Goal: Task Accomplishment & Management: Use online tool/utility

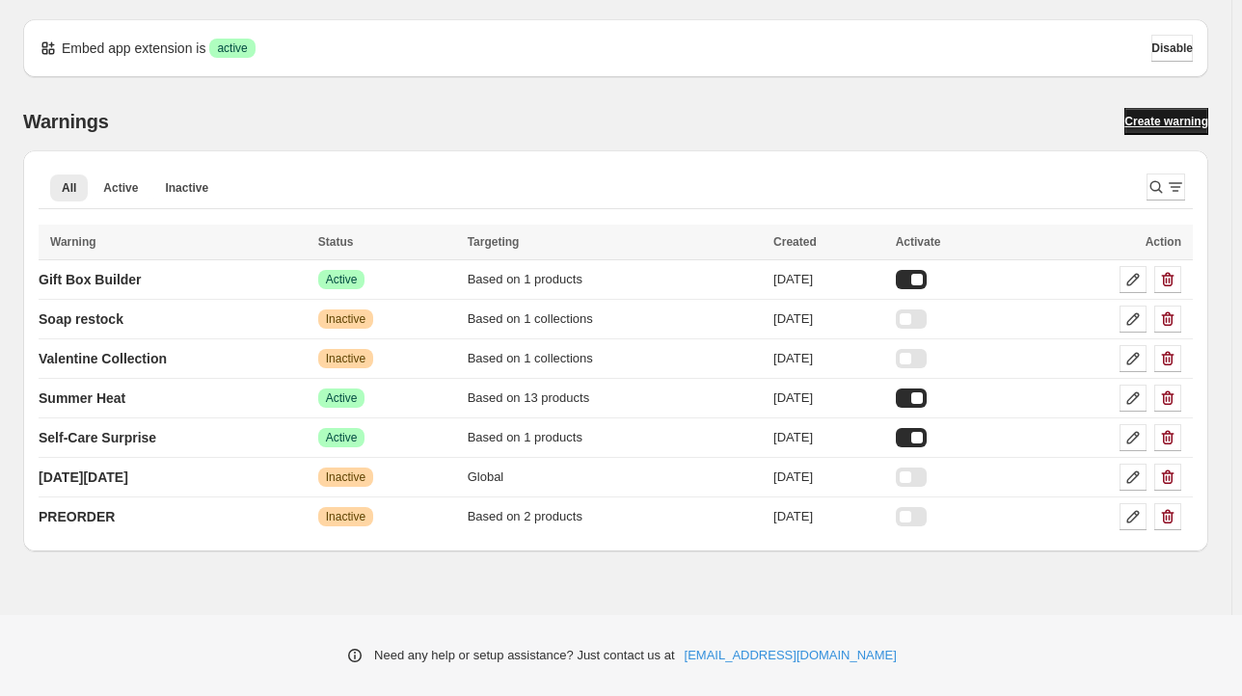
click at [1157, 118] on span "Create warning" at bounding box center [1167, 121] width 84 height 15
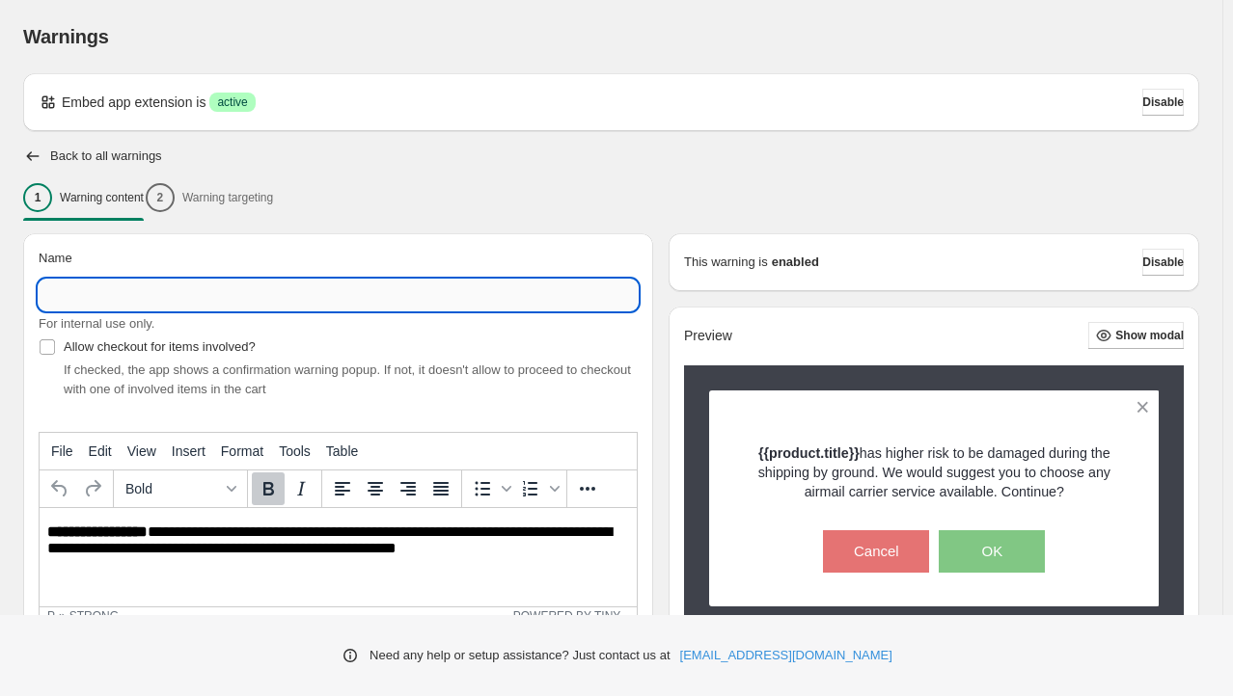
click at [336, 300] on input "Name" at bounding box center [338, 295] width 599 height 31
type input "**********"
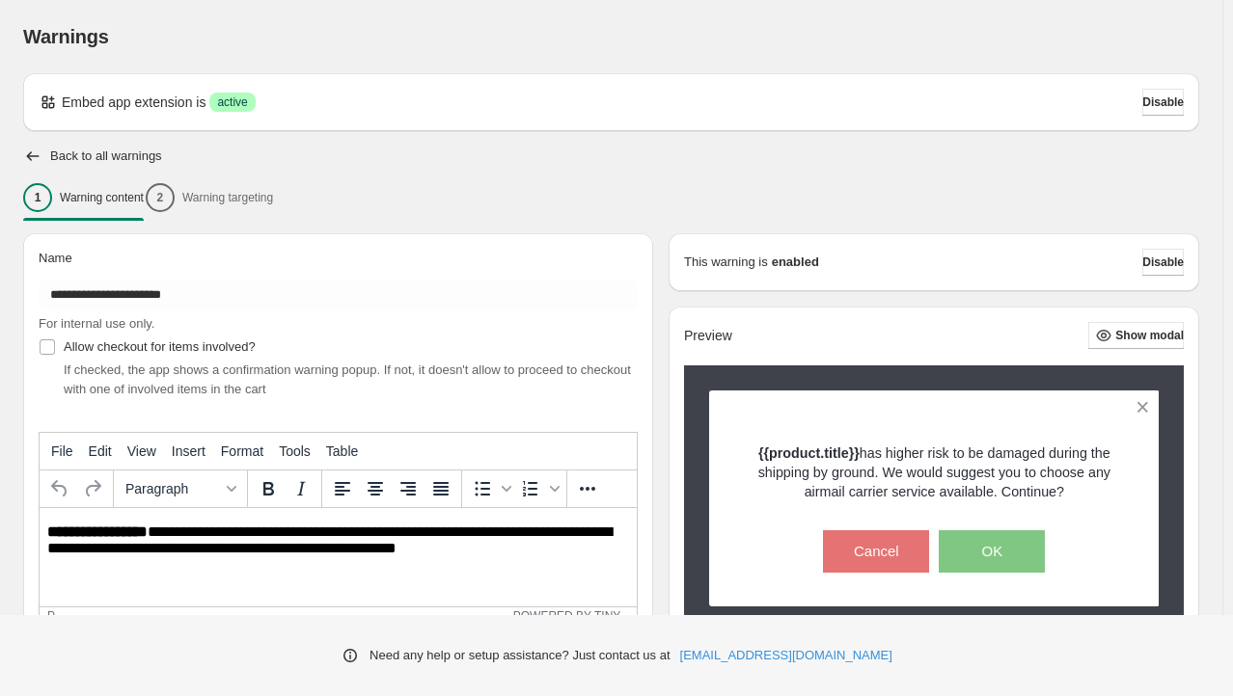
click at [121, 541] on p "**********" at bounding box center [343, 542] width 592 height 36
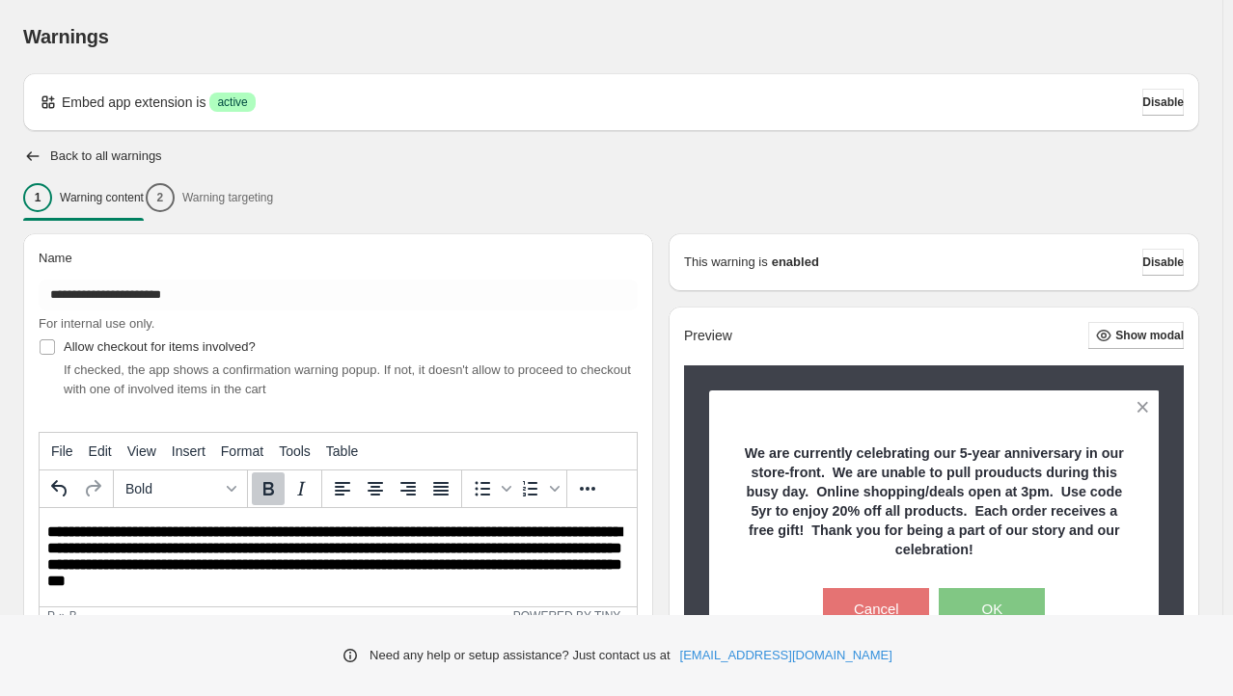
click at [403, 533] on b "**********" at bounding box center [334, 557] width 575 height 64
click at [168, 581] on b "**********" at bounding box center [334, 557] width 575 height 64
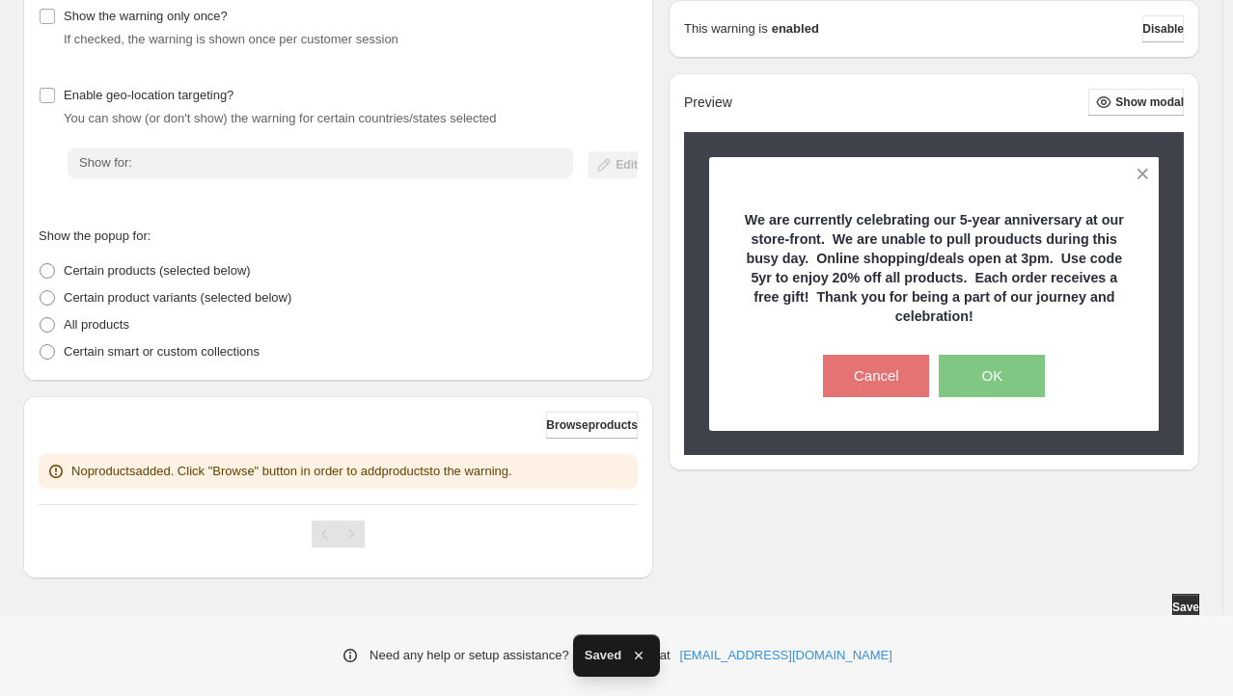
scroll to position [252, 0]
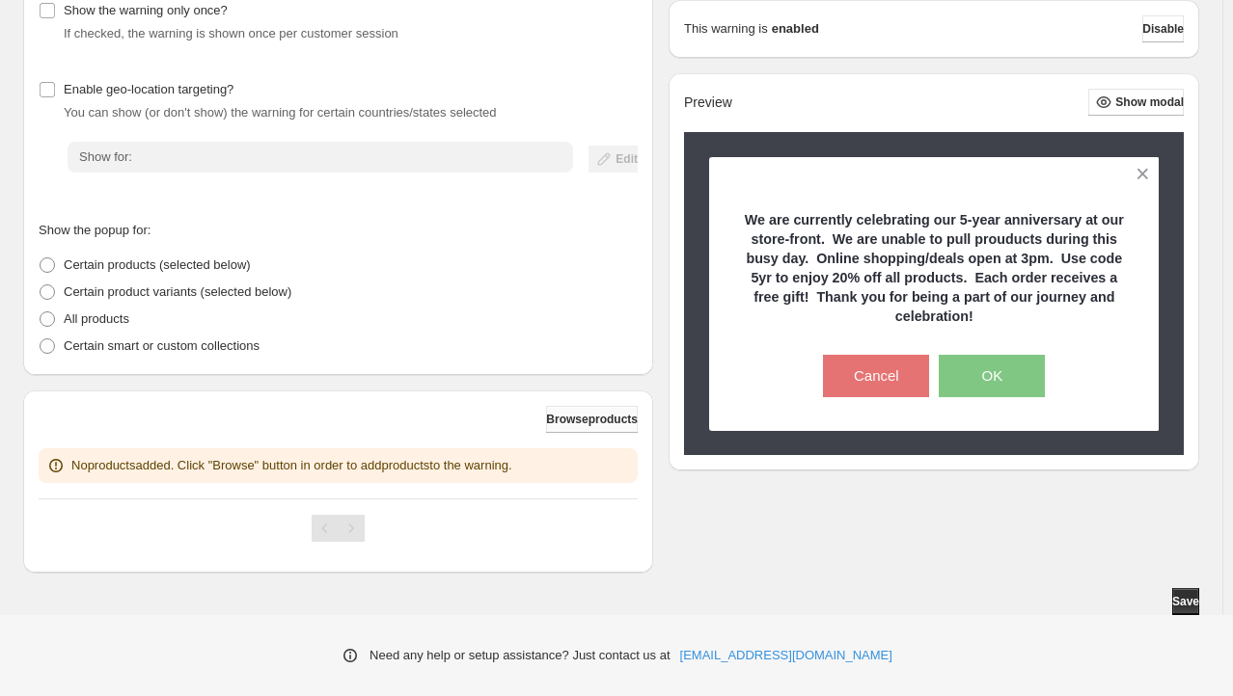
click at [597, 424] on span "Browse products" at bounding box center [592, 419] width 92 height 15
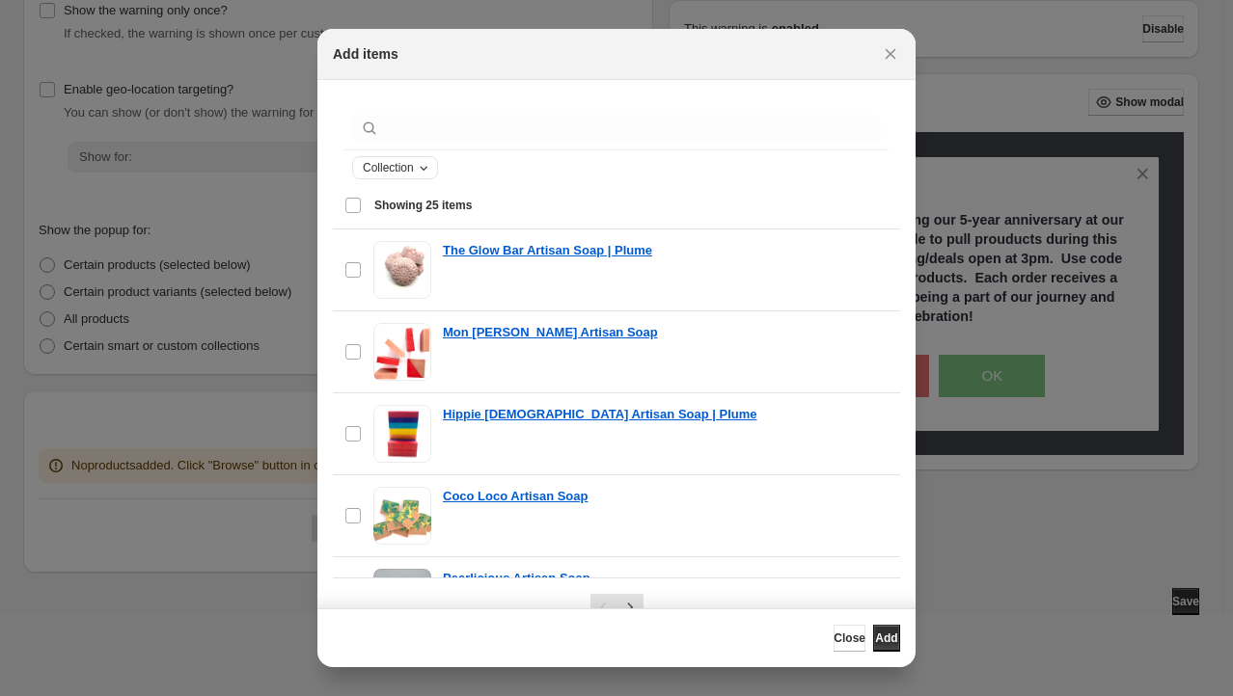
click at [424, 170] on icon "Collection" at bounding box center [423, 167] width 15 height 15
click at [426, 238] on select "**********" at bounding box center [441, 238] width 155 height 31
click at [602, 160] on div "Collection" at bounding box center [616, 167] width 529 height 23
click at [658, 210] on span "Showing 25 items" at bounding box center [631, 205] width 514 height 17
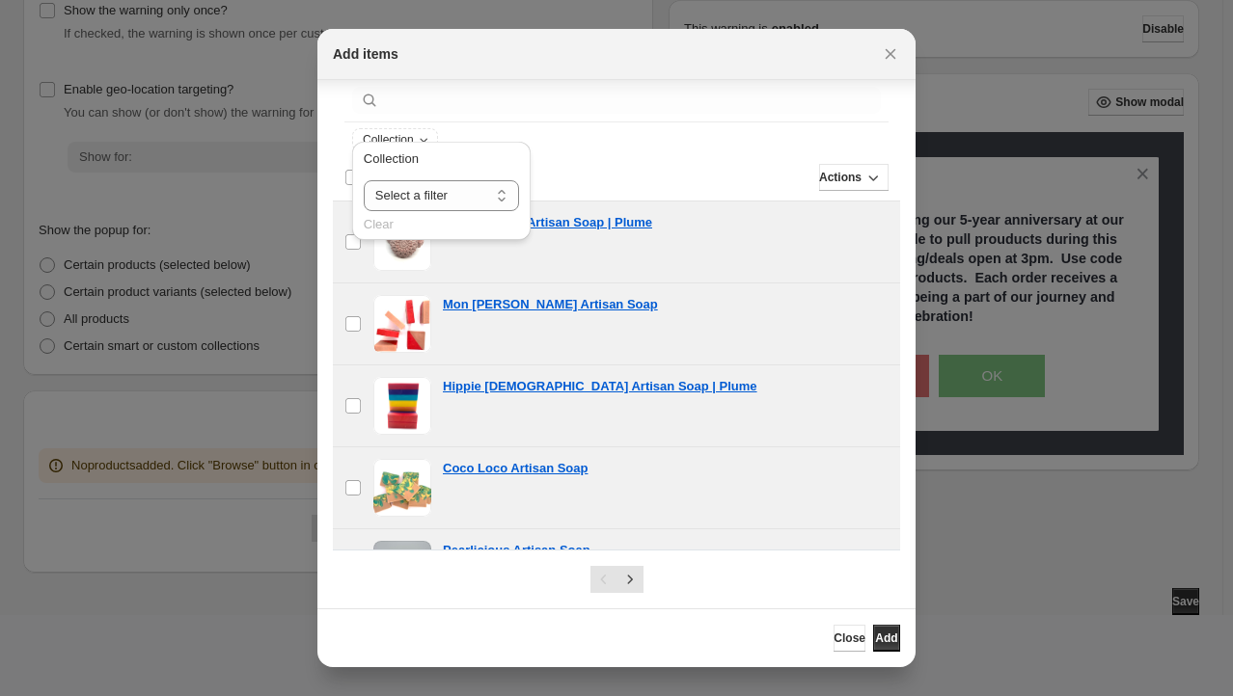
scroll to position [42, 0]
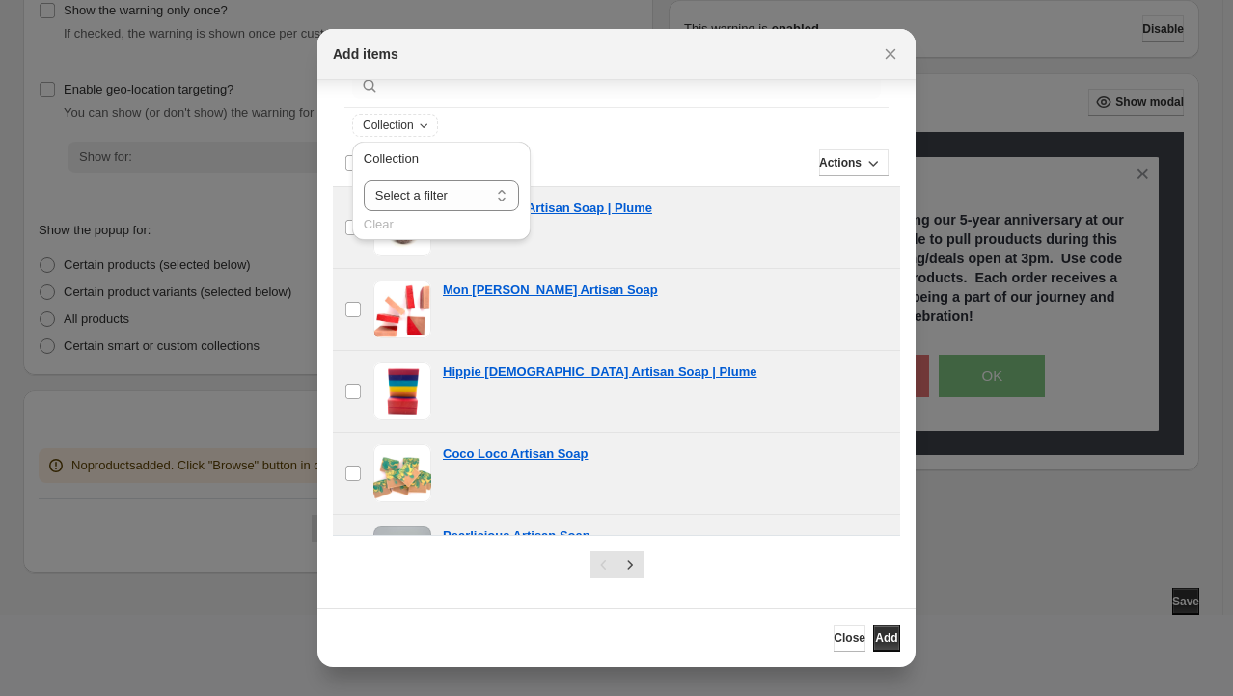
click at [897, 288] on section "Collection Showing 25 items Deselect all 25 items Showing 25 items Select Desel…" at bounding box center [616, 324] width 598 height 572
click at [661, 141] on div "Deselect all 25 items Showing 25 items" at bounding box center [616, 163] width 544 height 46
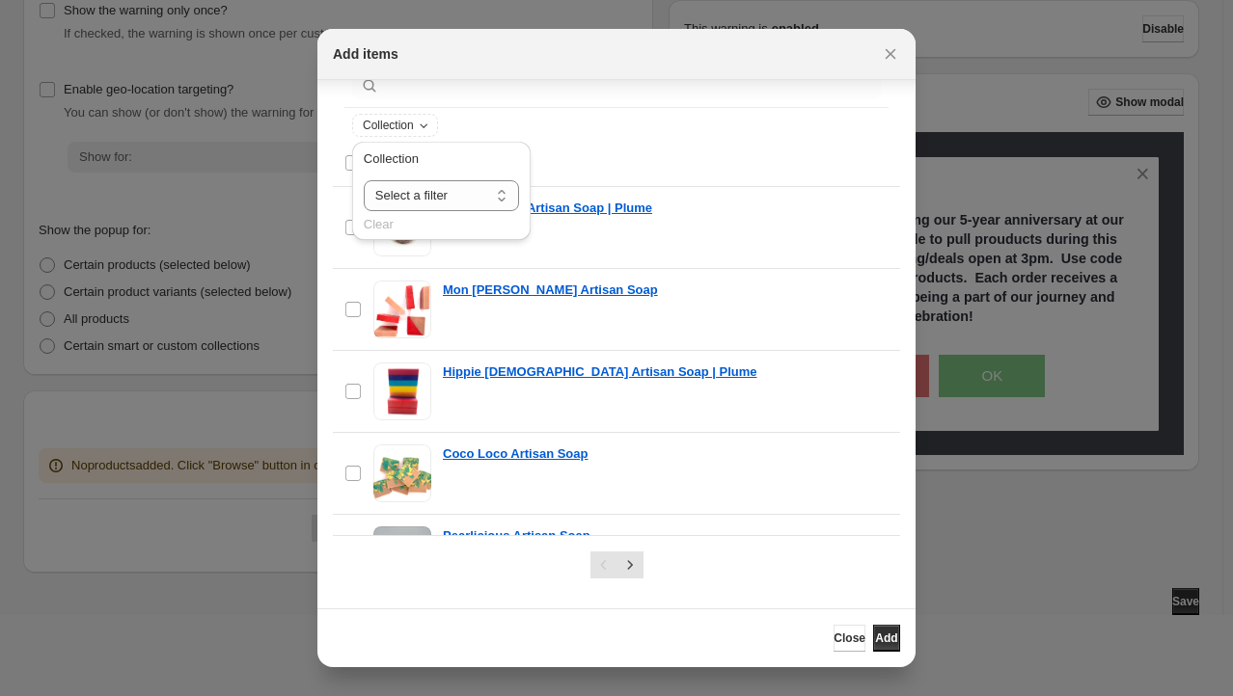
click at [661, 141] on div "Select all 25 items Showing 25 items" at bounding box center [616, 163] width 544 height 46
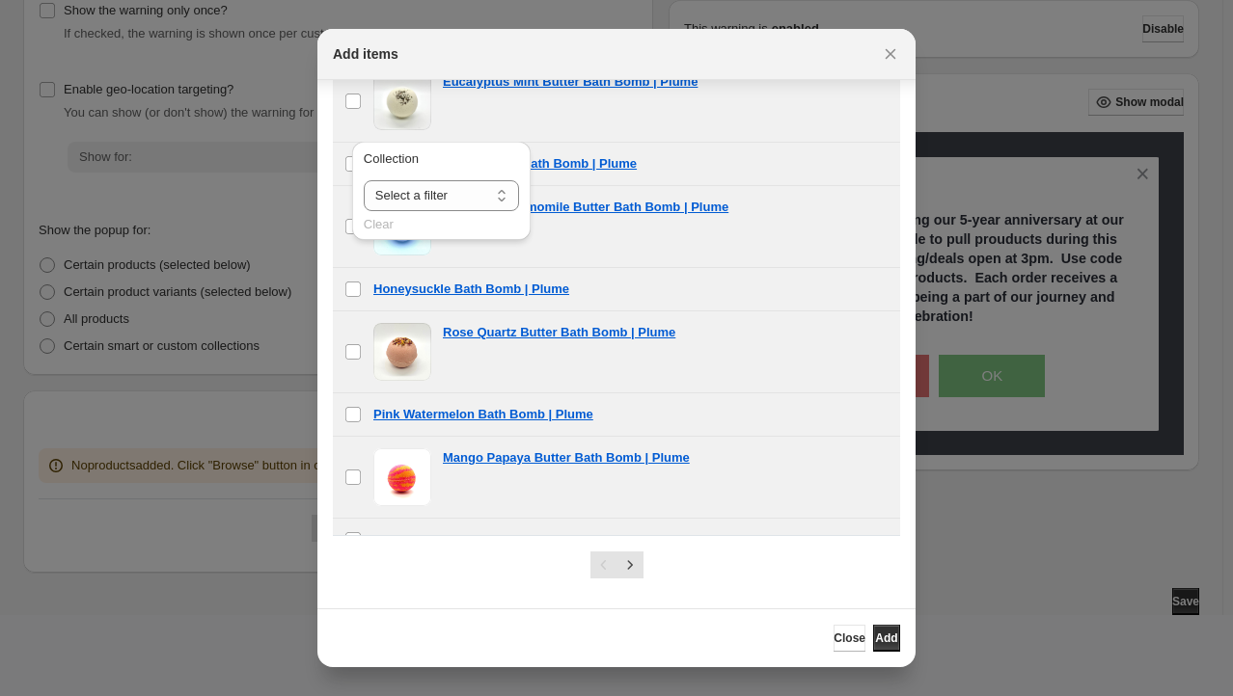
scroll to position [1346, 0]
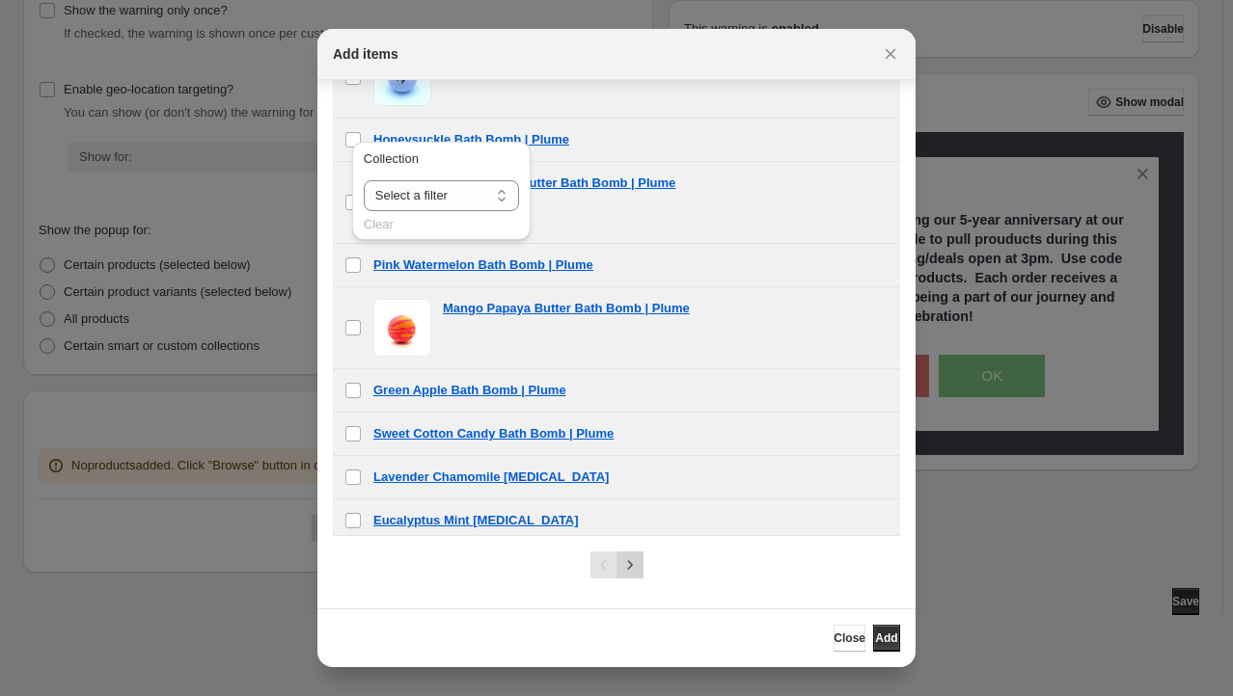
click at [628, 567] on icon "Next" at bounding box center [629, 565] width 19 height 19
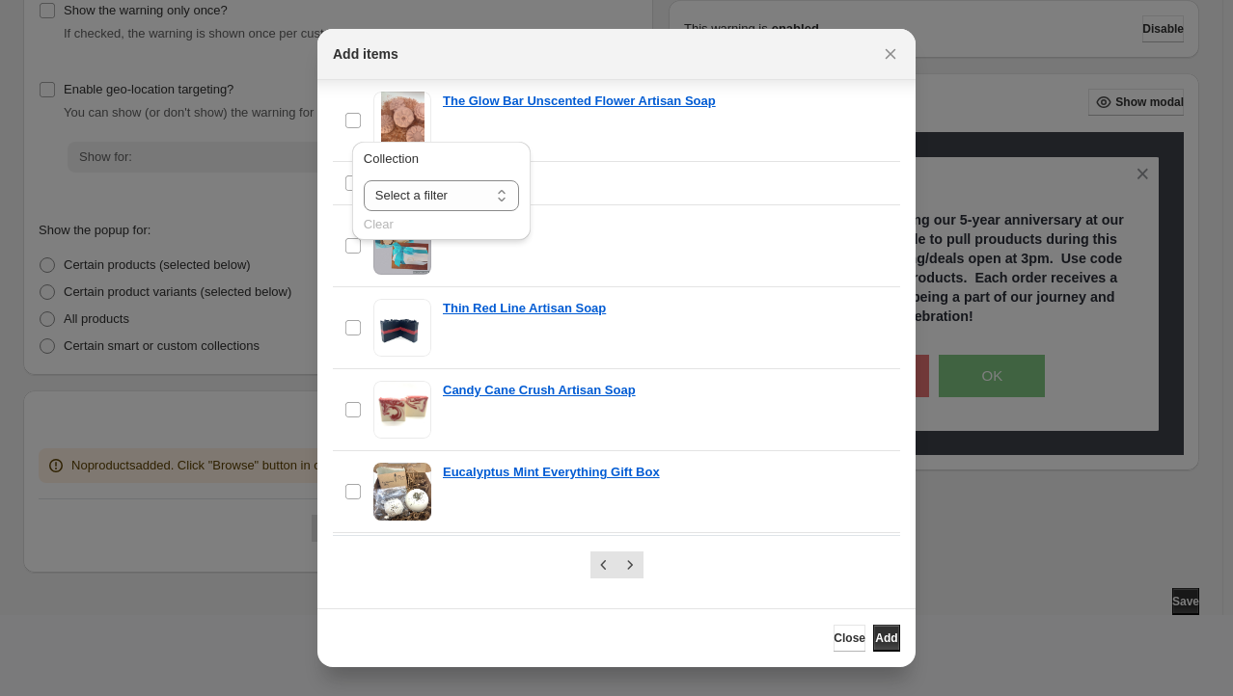
scroll to position [0, 0]
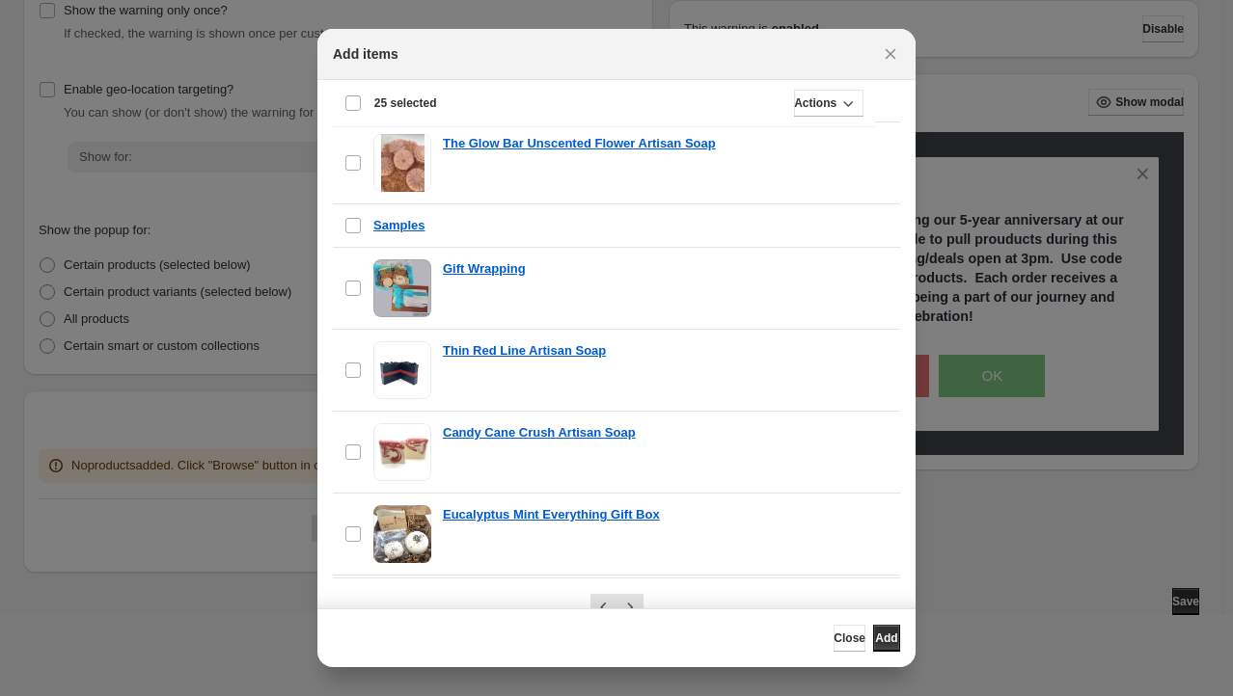
click at [636, 117] on div "Deselect all 25 items Showing 25 items" at bounding box center [603, 103] width 519 height 46
click at [636, 117] on div "Select all 25 items Showing 25 items" at bounding box center [603, 103] width 519 height 46
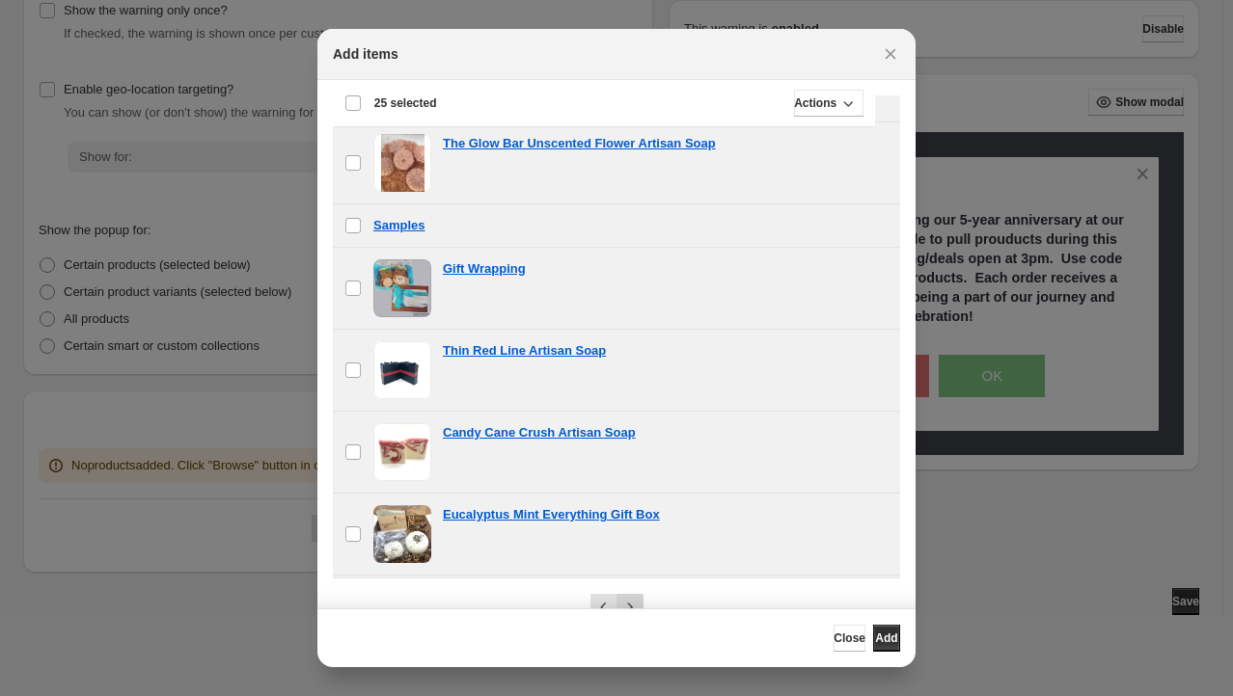
click at [627, 604] on icon "Next" at bounding box center [629, 607] width 19 height 19
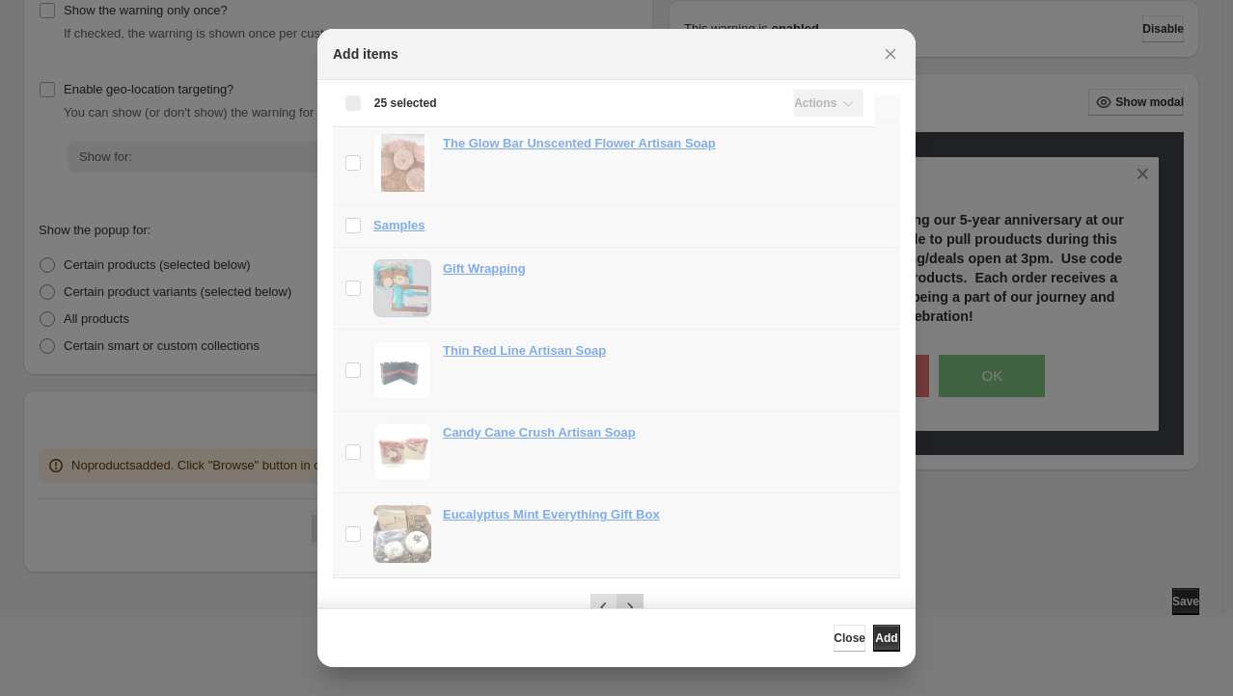
scroll to position [1232, 0]
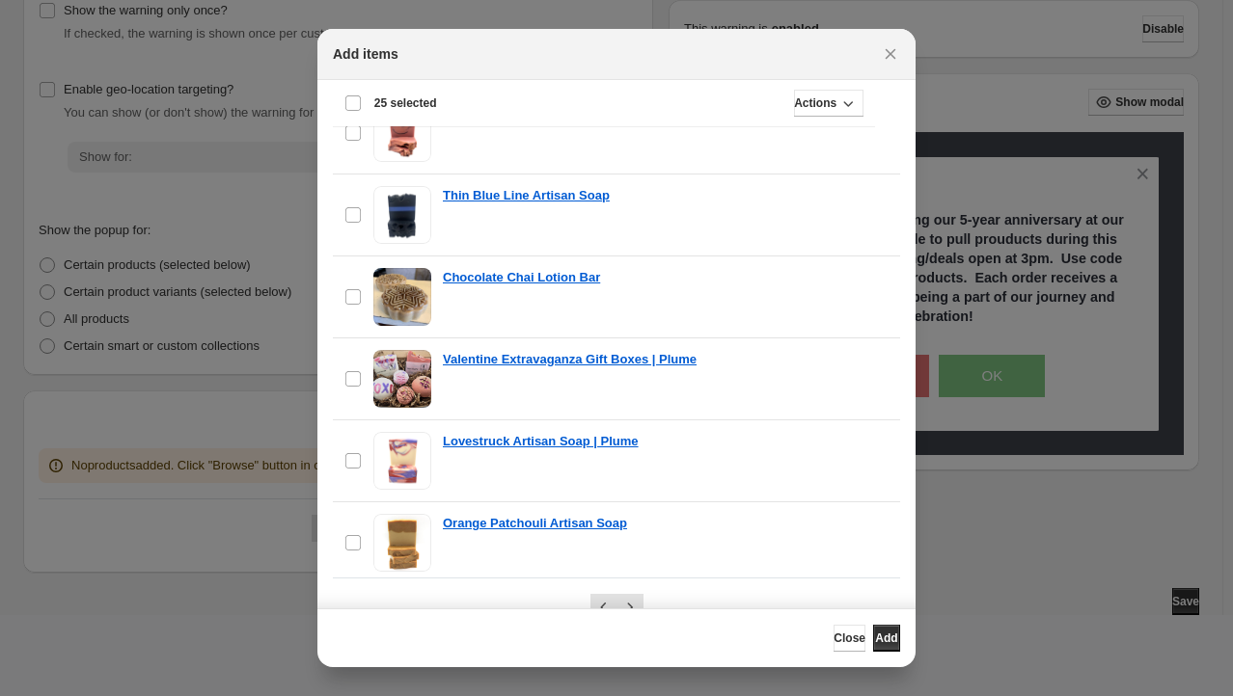
click at [525, 106] on div "Actions" at bounding box center [658, 103] width 412 height 27
click at [833, 635] on span "Close" at bounding box center [849, 638] width 32 height 15
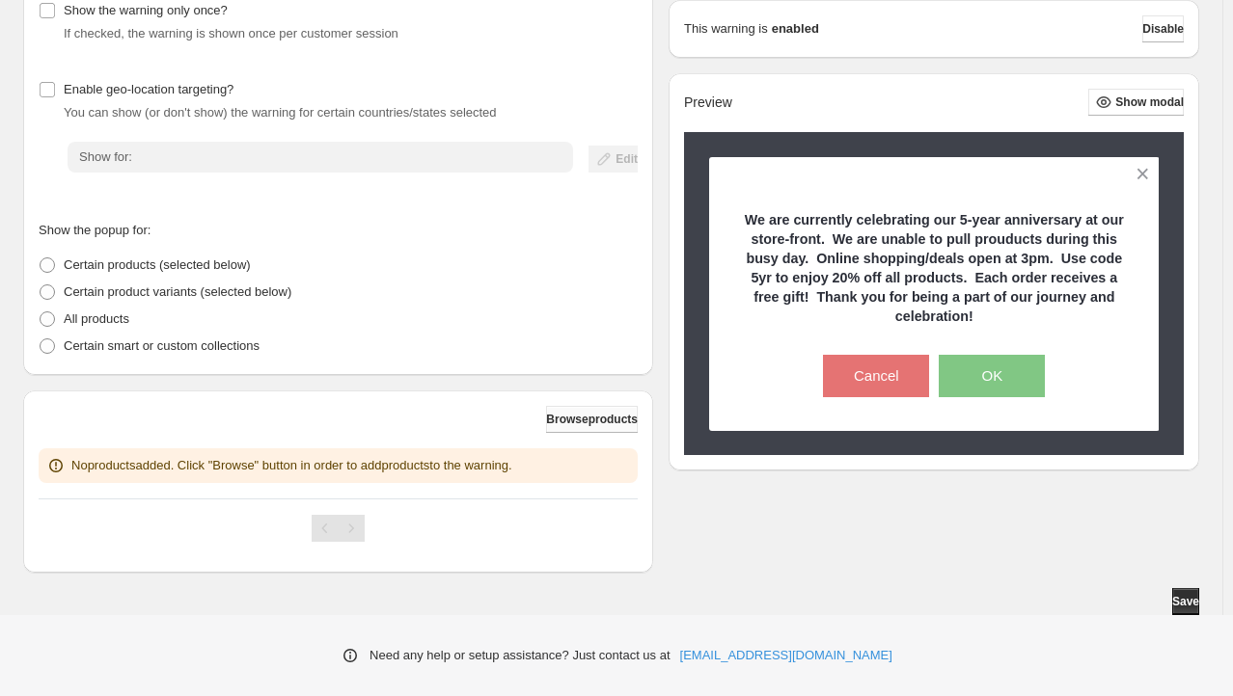
click at [594, 421] on span "Browse products" at bounding box center [592, 419] width 92 height 15
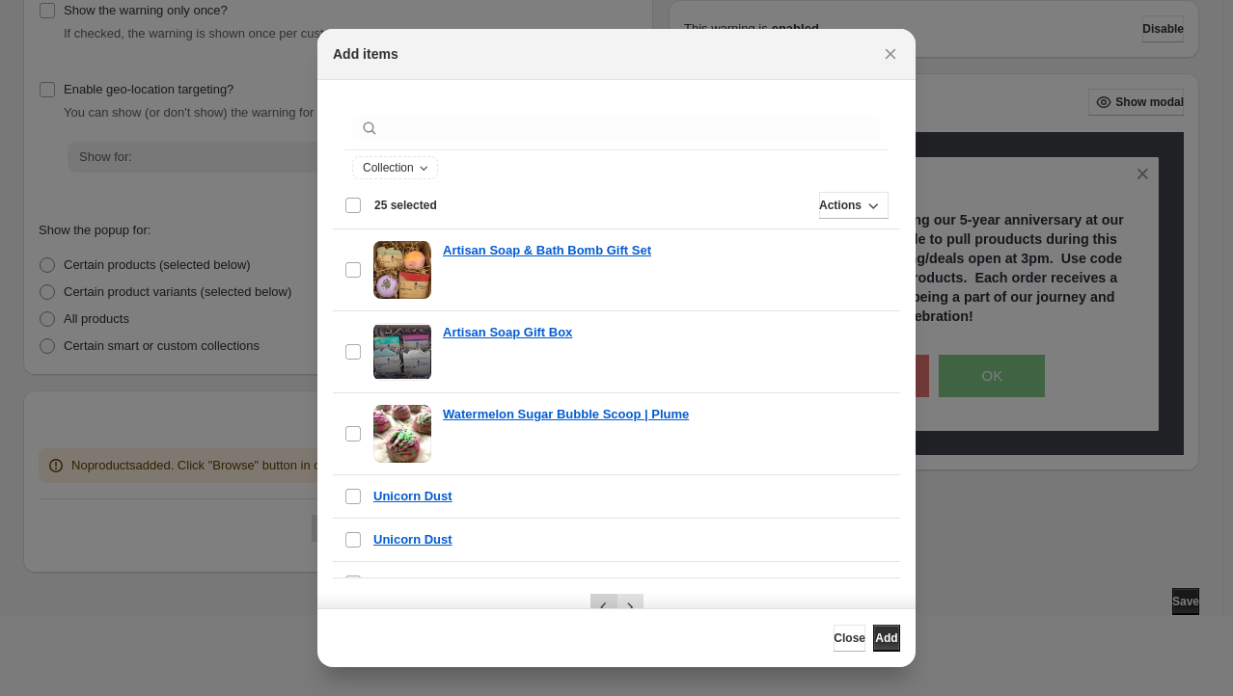
click at [596, 597] on button "Previous" at bounding box center [603, 607] width 27 height 27
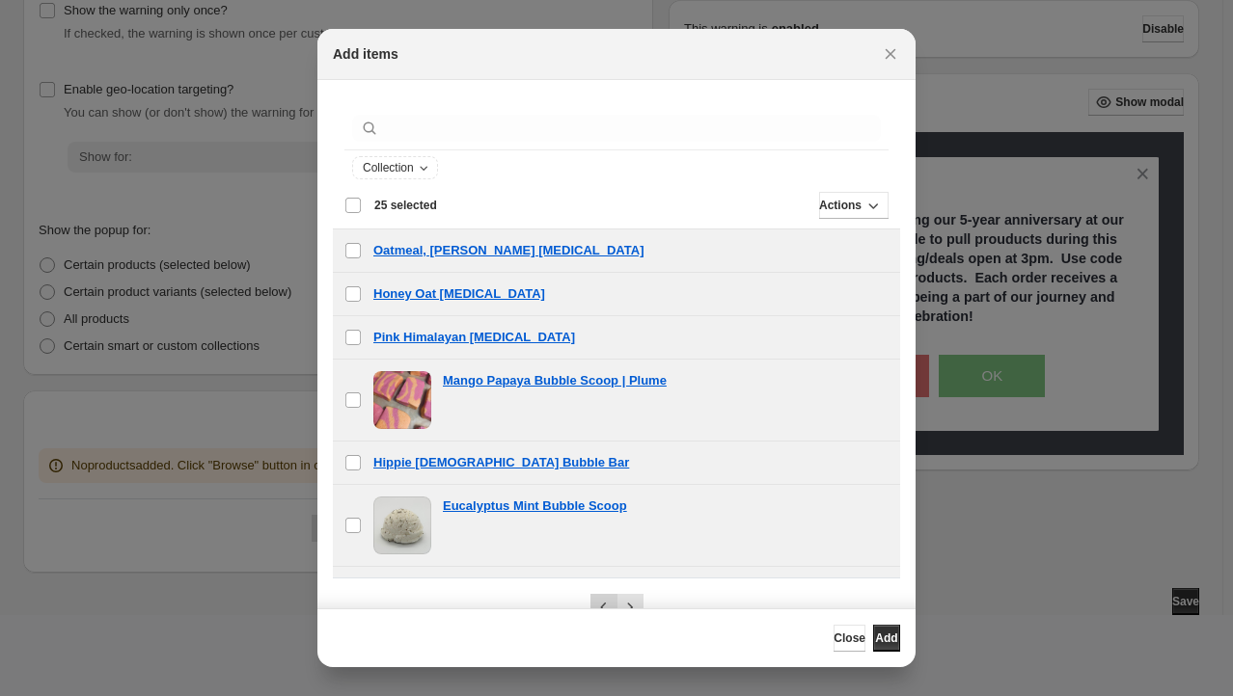
click at [596, 597] on button "Previous" at bounding box center [603, 607] width 27 height 27
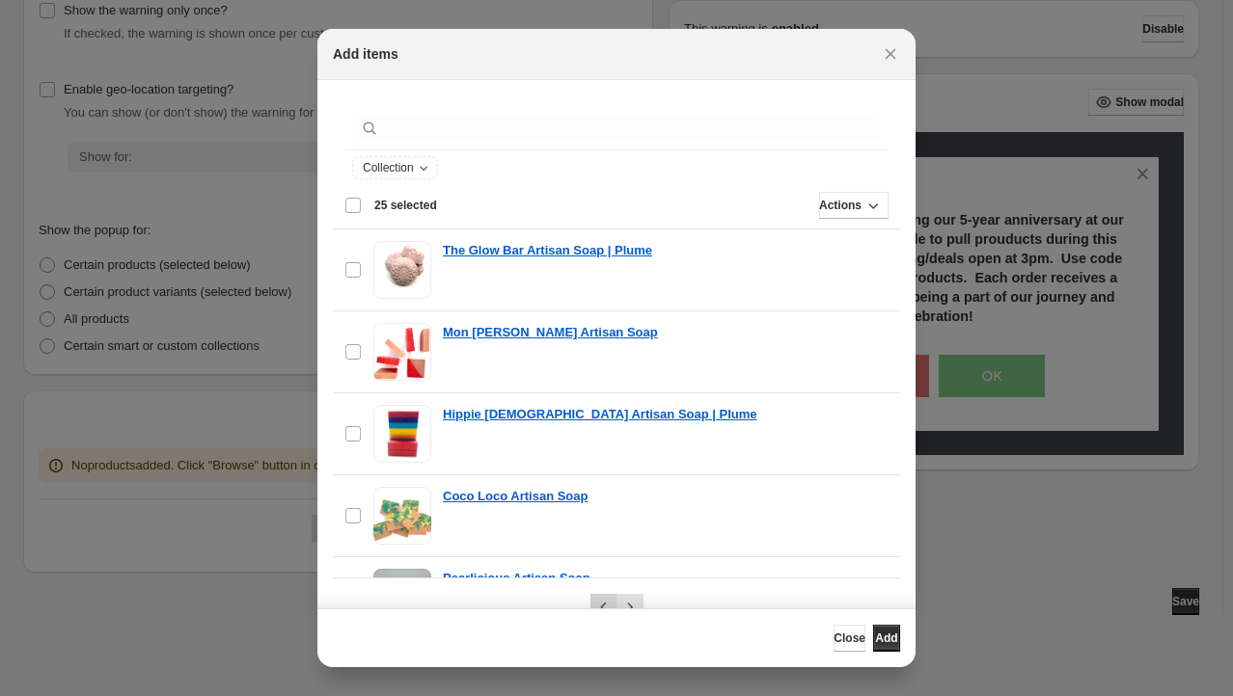
click at [596, 597] on div "Pagination" at bounding box center [603, 607] width 27 height 27
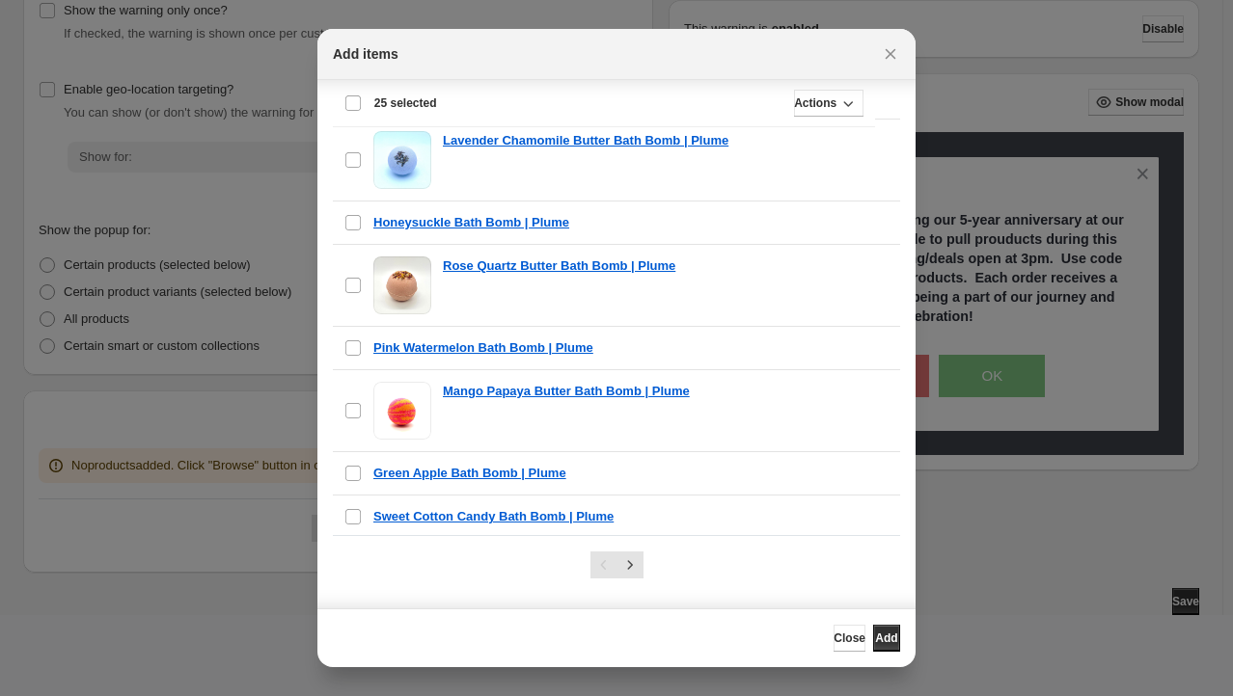
scroll to position [0, 0]
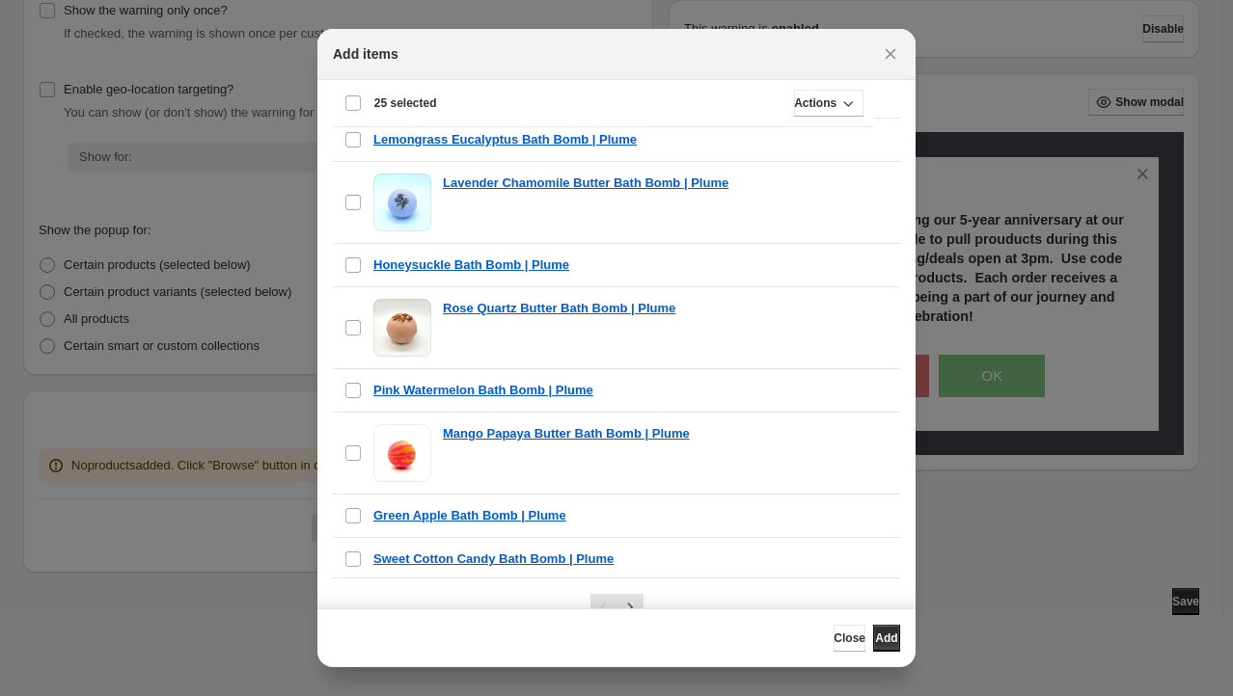
click at [595, 608] on div "Pagination" at bounding box center [603, 607] width 27 height 27
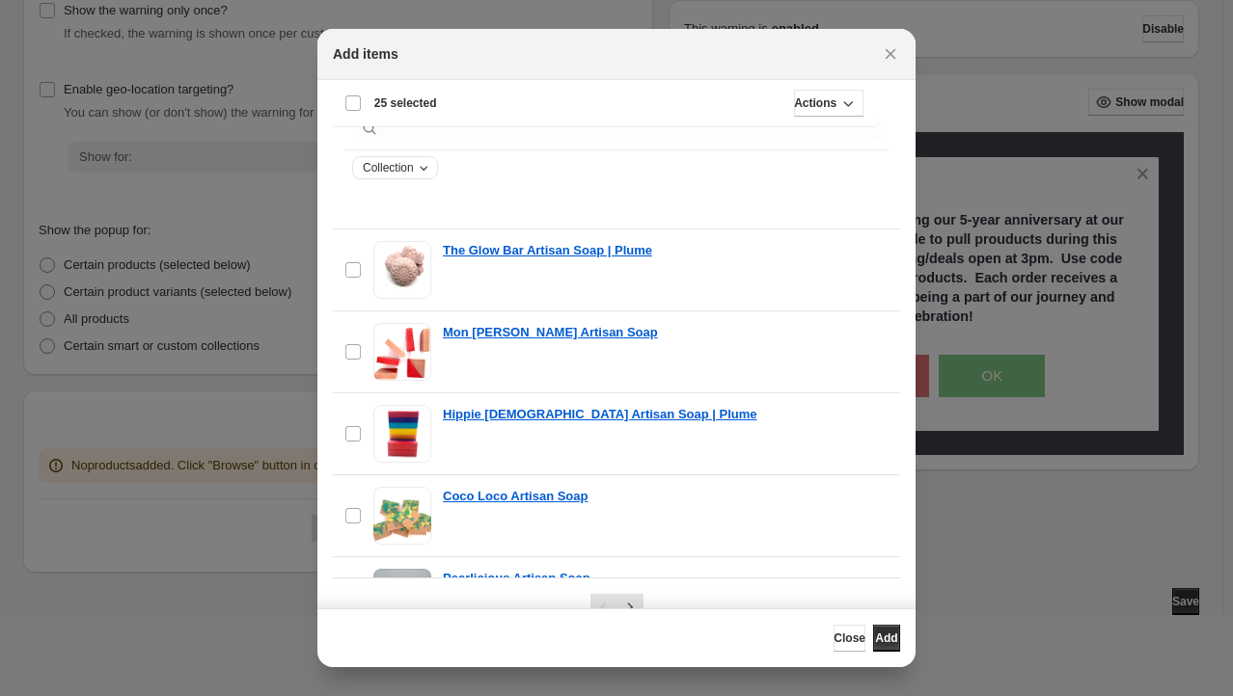
click at [383, 174] on span "Collection" at bounding box center [388, 167] width 51 height 15
click at [457, 235] on select "**********" at bounding box center [441, 238] width 155 height 31
click at [783, 163] on div "Collection" at bounding box center [616, 167] width 529 height 23
click at [443, 234] on select "**********" at bounding box center [441, 238] width 155 height 31
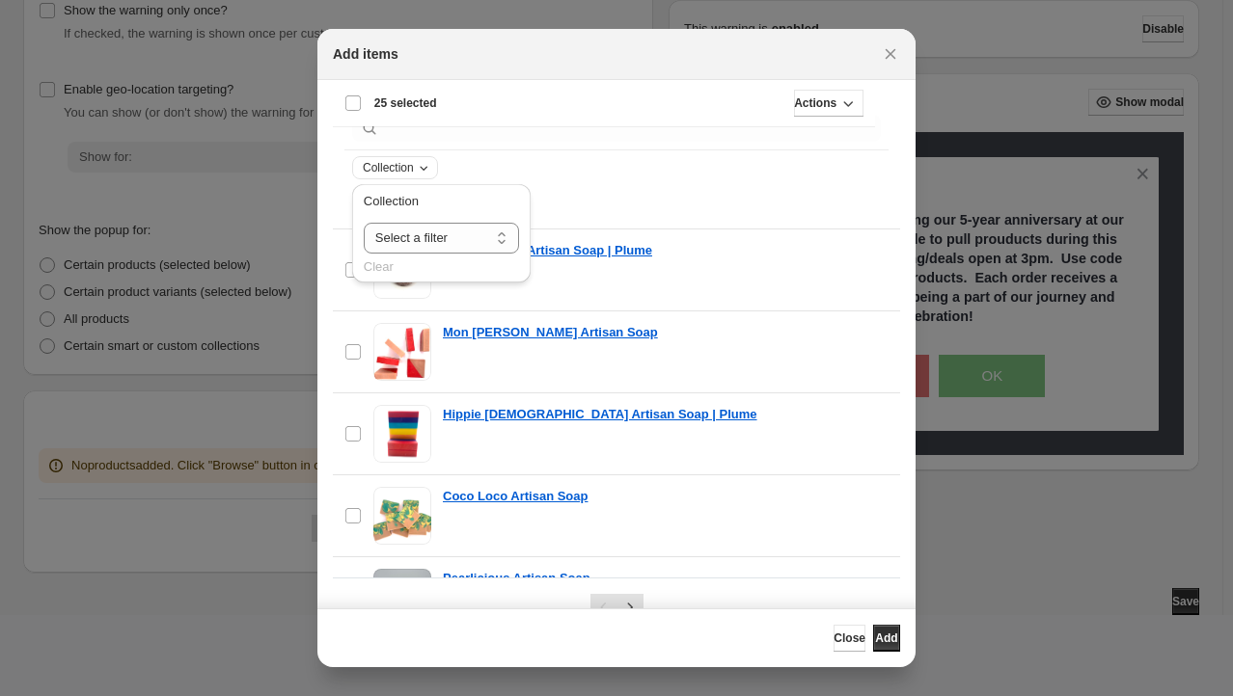
click at [406, 158] on div "Collection" at bounding box center [397, 167] width 72 height 19
click at [423, 235] on select "**********" at bounding box center [441, 238] width 155 height 31
click at [592, 164] on div "Collection" at bounding box center [616, 167] width 529 height 23
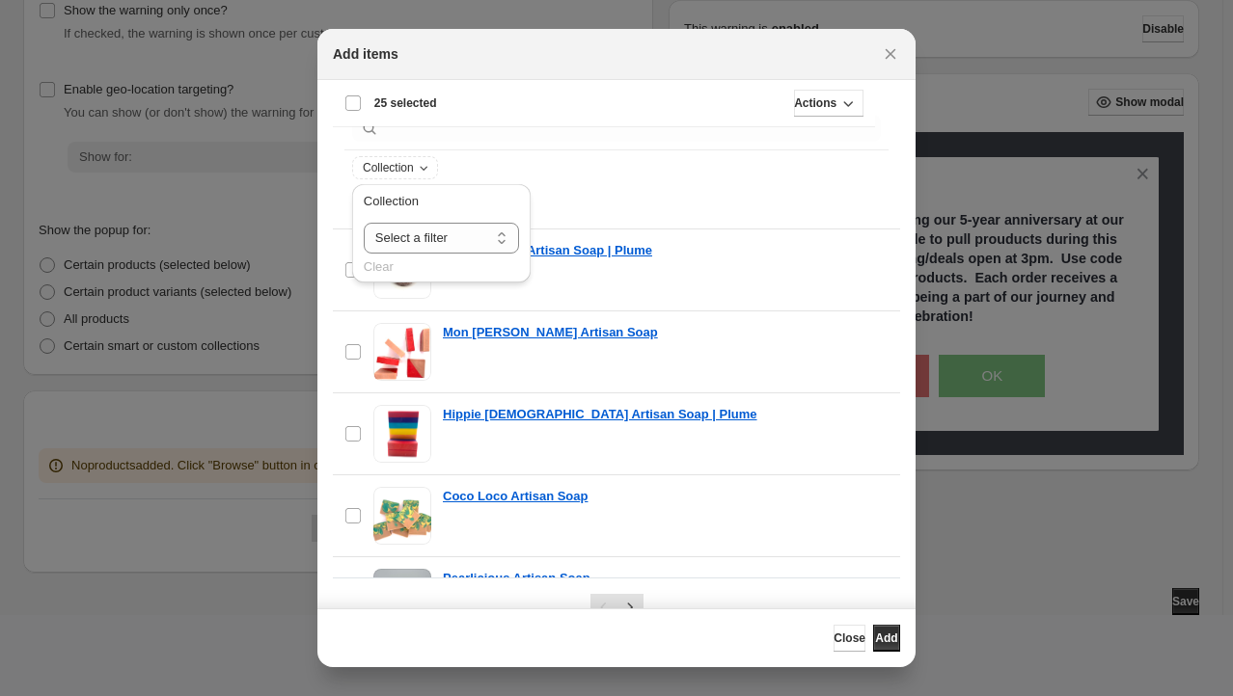
click at [592, 164] on div "Collection" at bounding box center [616, 167] width 529 height 23
click at [414, 244] on select "**********" at bounding box center [441, 238] width 155 height 31
click at [397, 167] on span "Collection" at bounding box center [388, 167] width 51 height 15
click at [493, 192] on div ":r28:" at bounding box center [616, 205] width 567 height 46
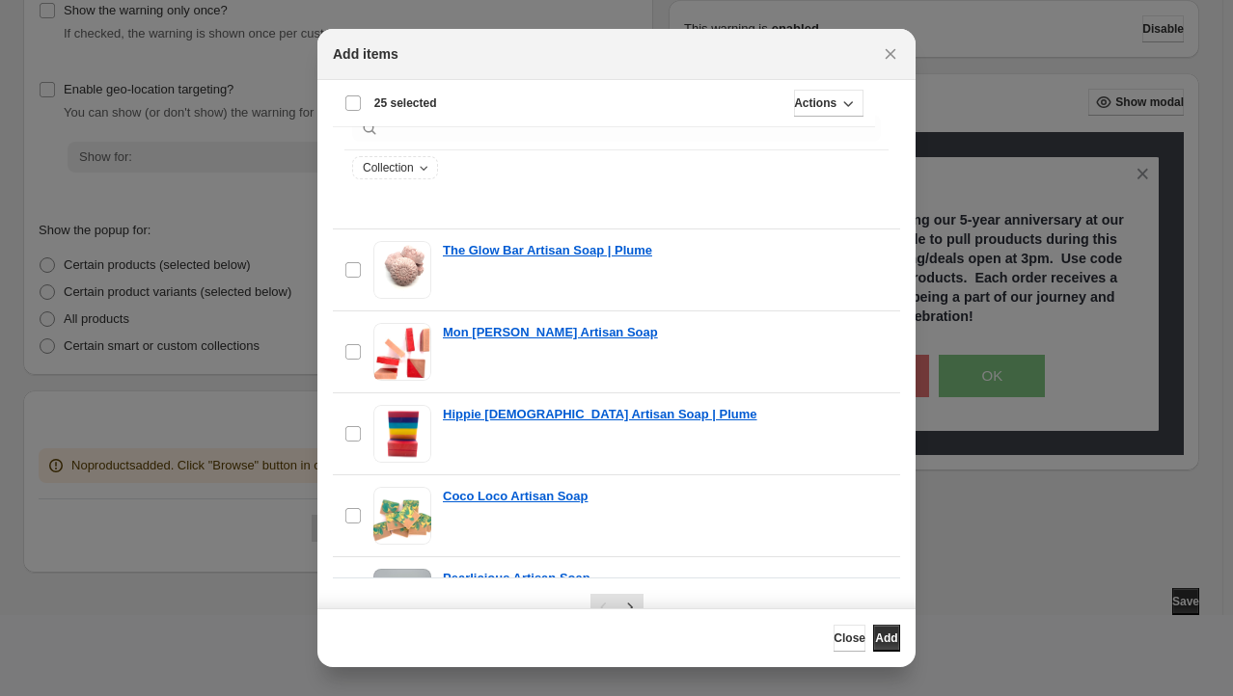
click at [502, 168] on div "Collection" at bounding box center [616, 167] width 529 height 23
click at [355, 212] on div ":r28:" at bounding box center [616, 205] width 567 height 46
click at [349, 106] on div "Deselect all 25 items 25 selected" at bounding box center [390, 103] width 93 height 17
click at [349, 106] on div "Select all 25 items Showing 25 items" at bounding box center [603, 103] width 519 height 46
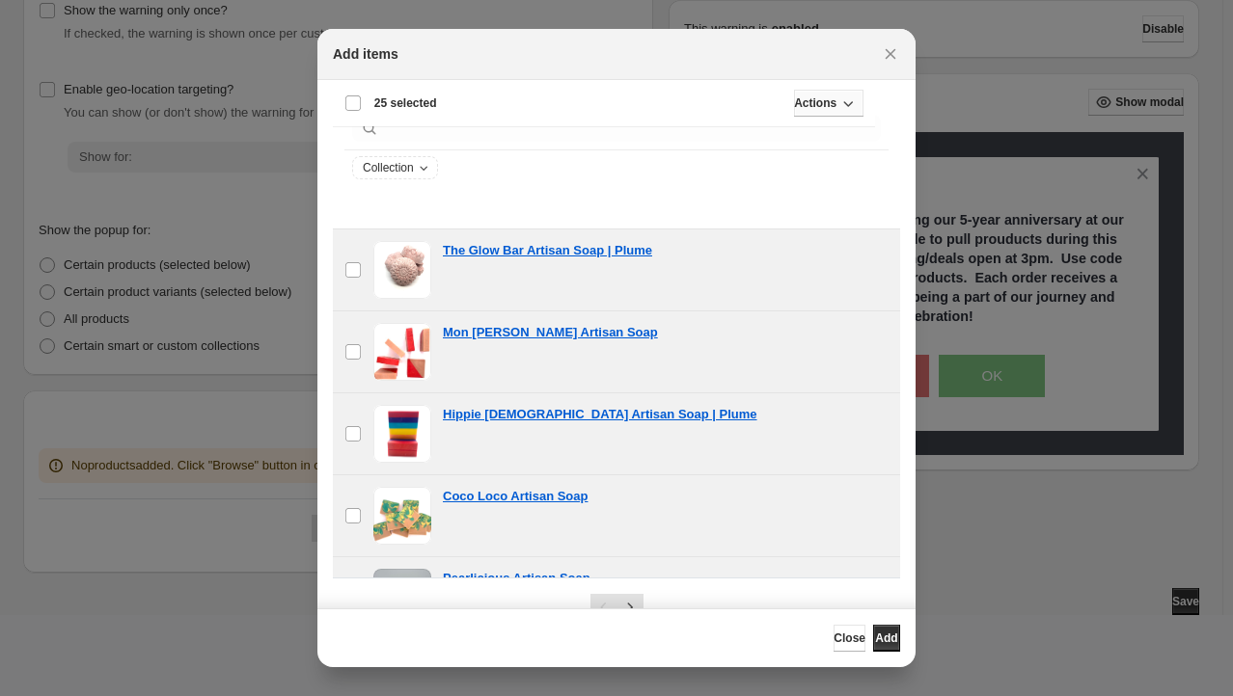
click at [825, 116] on button "Actions" at bounding box center [828, 103] width 69 height 27
click at [884, 635] on span "Add" at bounding box center [886, 638] width 22 height 15
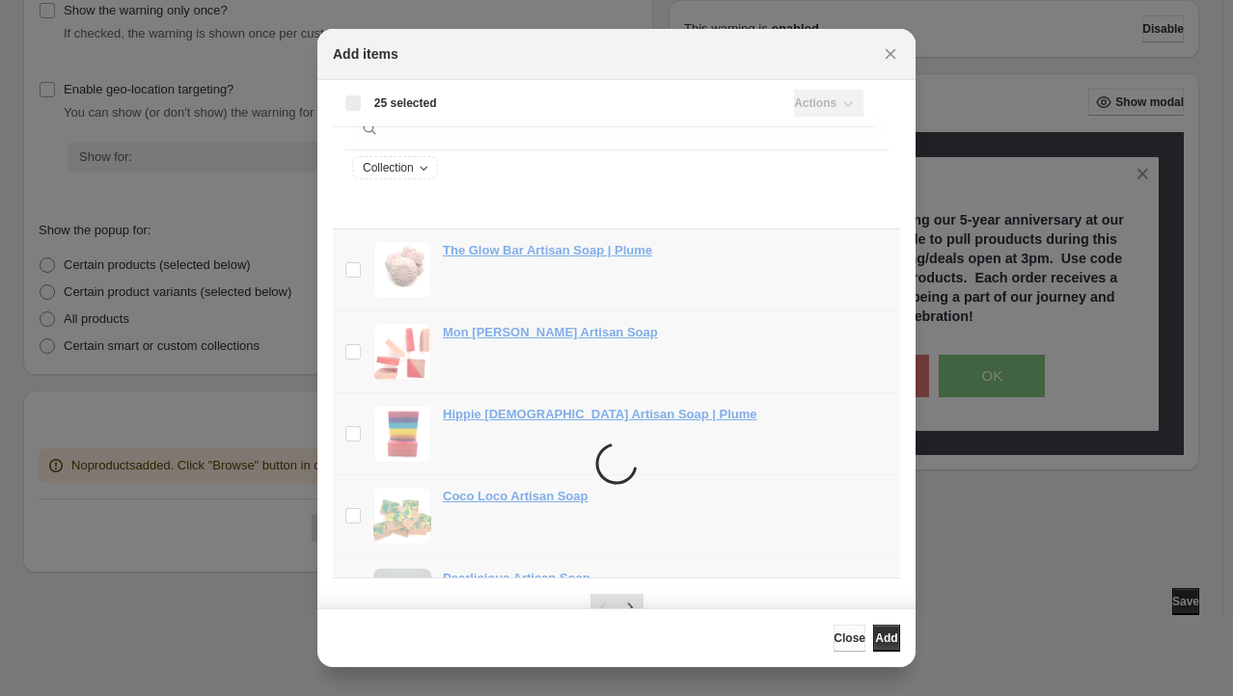
click at [833, 639] on span "Close" at bounding box center [849, 638] width 32 height 15
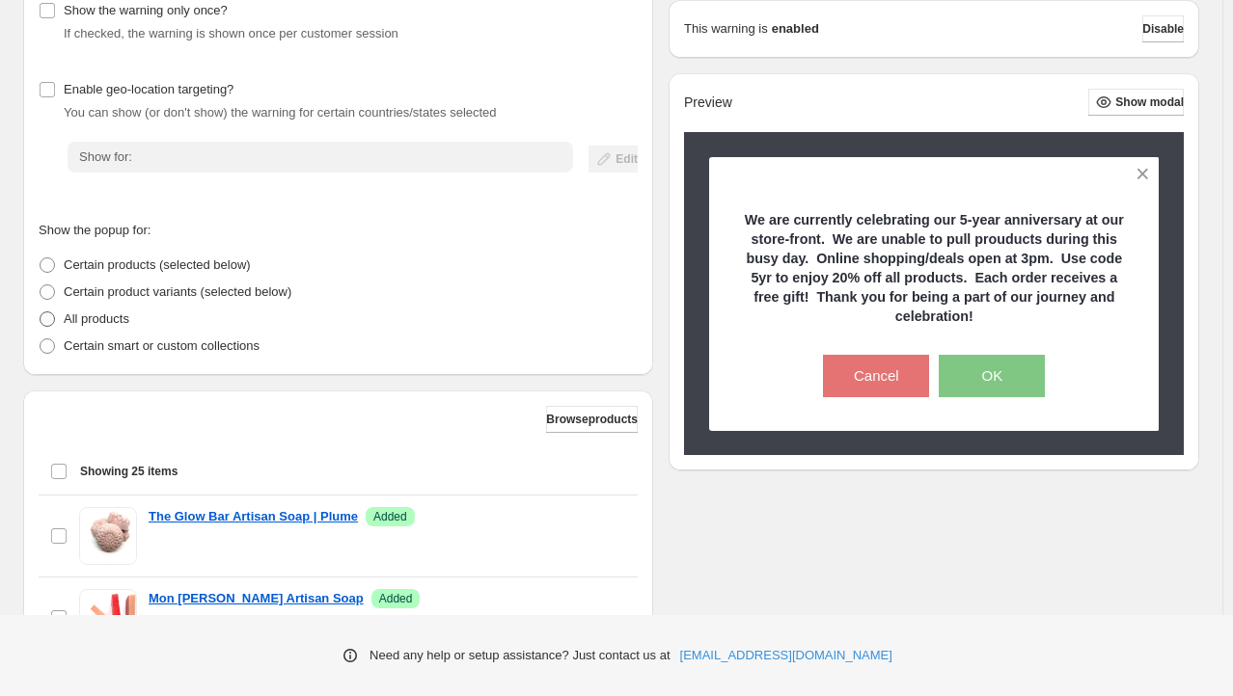
click at [97, 313] on p "All products" at bounding box center [97, 319] width 66 height 19
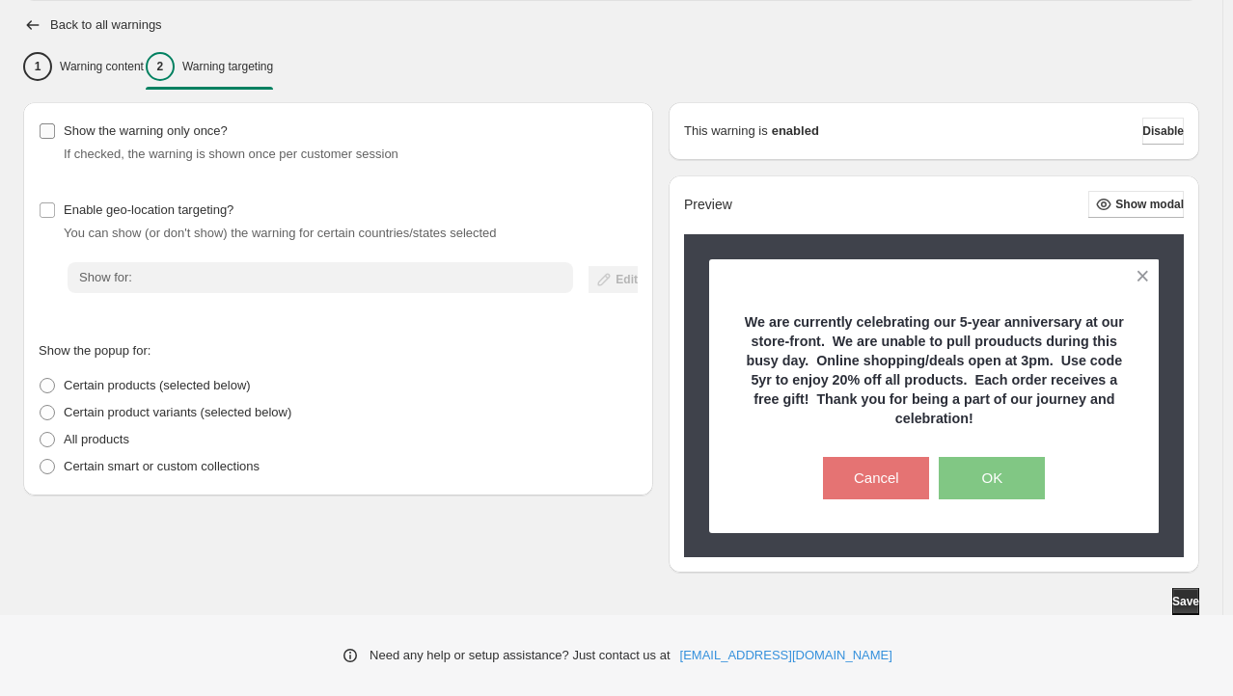
click at [147, 140] on span "Show the warning only once?" at bounding box center [146, 131] width 164 height 19
click at [1193, 600] on span "Save" at bounding box center [1185, 601] width 27 height 15
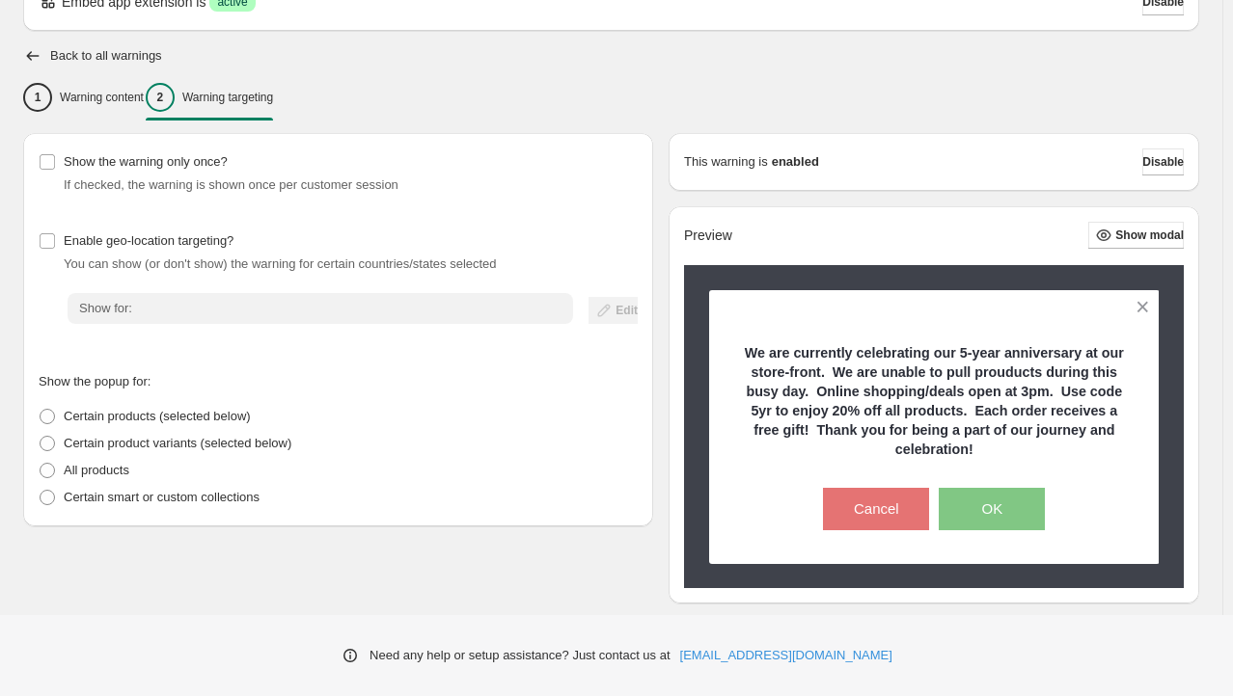
scroll to position [131, 0]
